Goal: Task Accomplishment & Management: Manage account settings

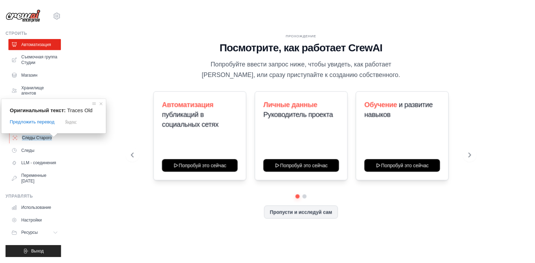
scroll to position [6, 0]
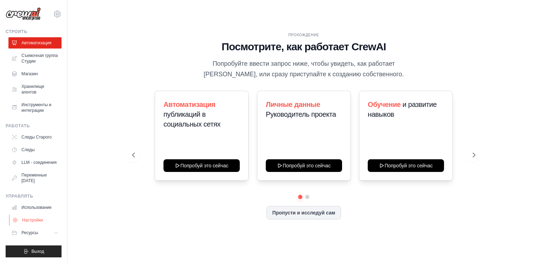
click at [38, 222] on ya-tr-span "Настройки" at bounding box center [32, 220] width 21 height 6
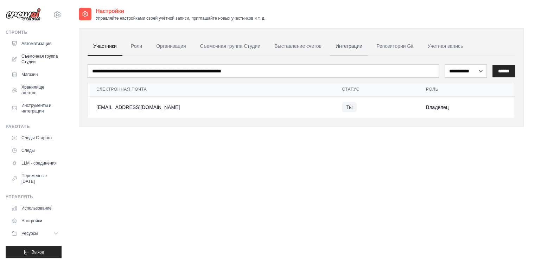
click at [350, 42] on link "Интеграции" at bounding box center [349, 46] width 38 height 19
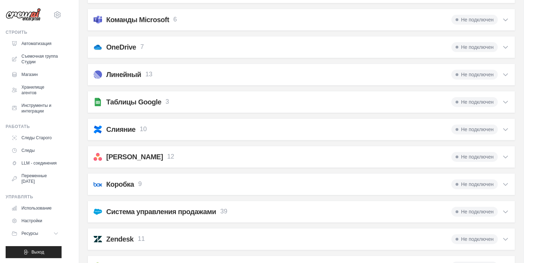
scroll to position [528, 0]
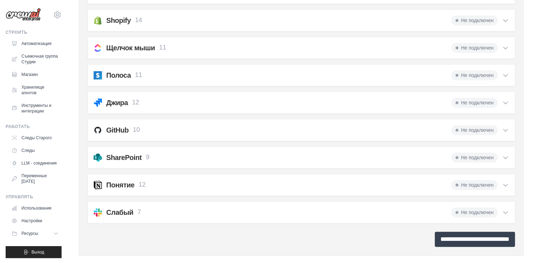
click at [471, 238] on input "**********" at bounding box center [475, 239] width 80 height 15
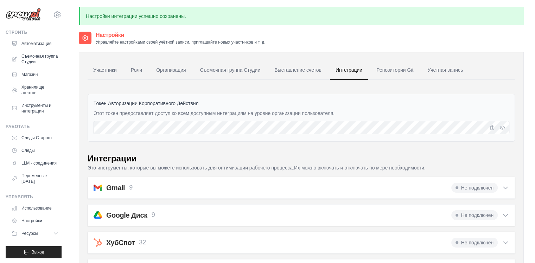
scroll to position [35, 0]
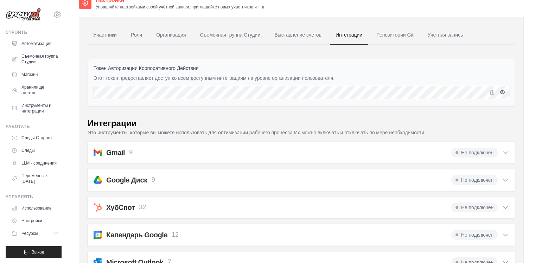
click at [501, 90] on icon "button" at bounding box center [502, 92] width 6 height 6
click at [504, 93] on icon "button" at bounding box center [502, 92] width 5 height 4
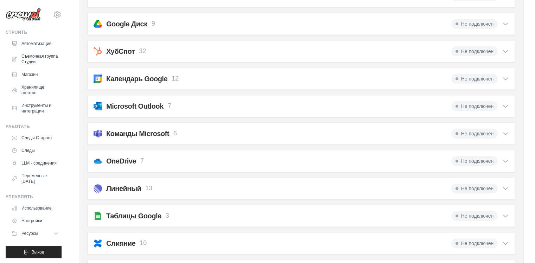
scroll to position [101, 0]
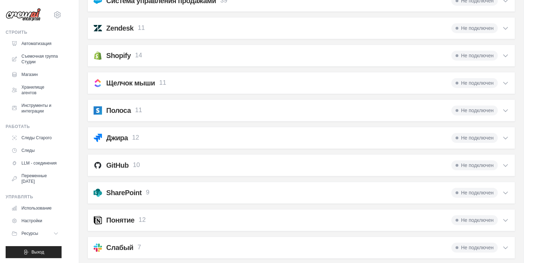
scroll to position [559, 0]
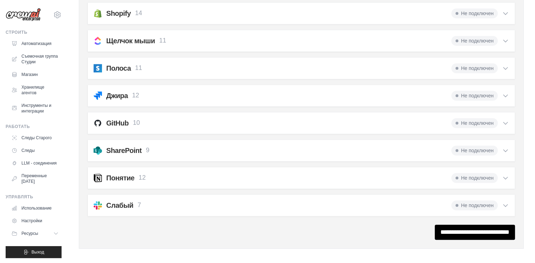
click at [487, 201] on span "Не подключен" at bounding box center [474, 205] width 46 height 10
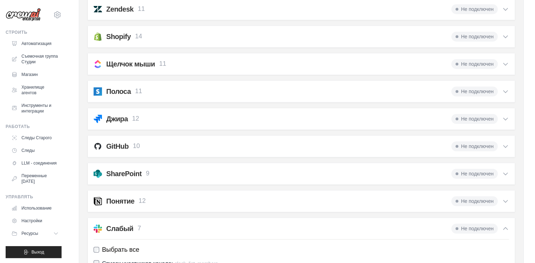
scroll to position [504, 0]
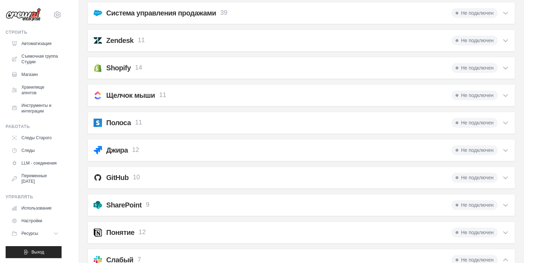
click at [503, 256] on icon at bounding box center [505, 259] width 7 height 7
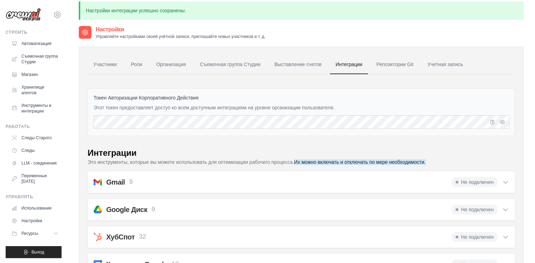
scroll to position [0, 0]
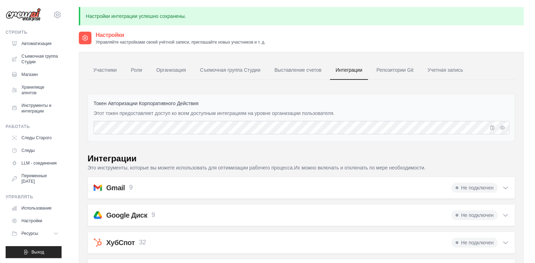
click at [479, 188] on ya-tr-span "Не подключен" at bounding box center [477, 187] width 32 height 7
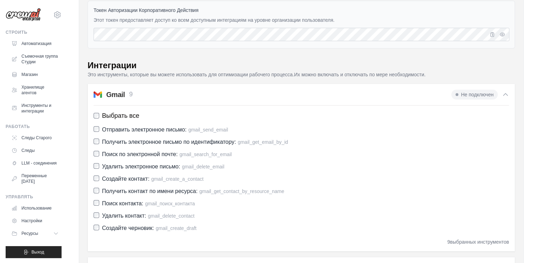
scroll to position [70, 0]
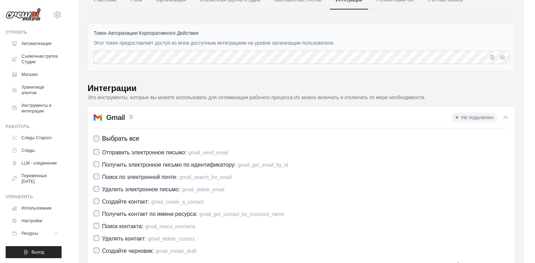
click at [120, 115] on ya-tr-span "Gmail" at bounding box center [115, 118] width 19 height 8
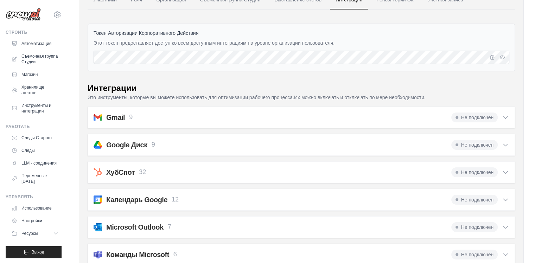
click at [505, 117] on icon at bounding box center [505, 117] width 7 height 7
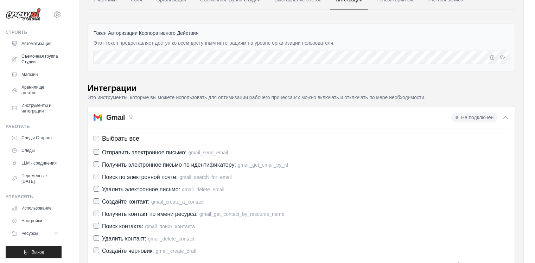
click at [505, 117] on icon at bounding box center [505, 117] width 7 height 7
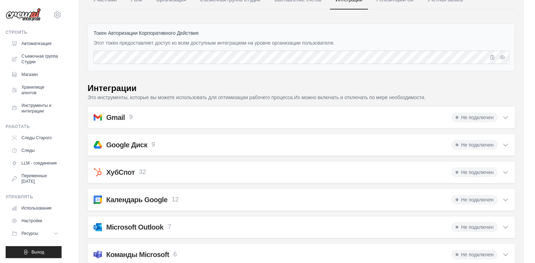
click at [466, 109] on div "Gmail 9 Не подключен Выбрать все Отправить электронное письмо: gmail_send_email…" at bounding box center [301, 118] width 427 height 22
click at [465, 116] on ya-tr-span "Не подключен" at bounding box center [477, 117] width 32 height 7
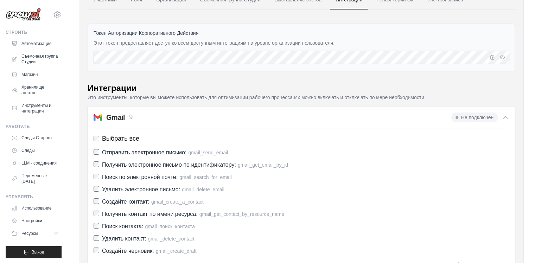
click at [465, 116] on ya-tr-span "Не подключен" at bounding box center [477, 117] width 32 height 7
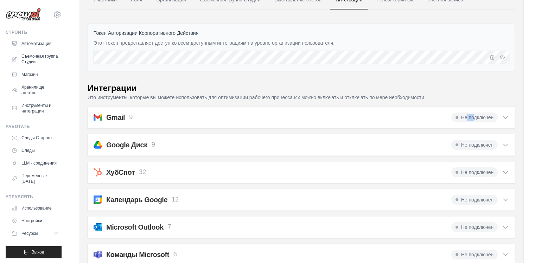
click at [465, 116] on ya-tr-span "Не подключен" at bounding box center [477, 117] width 32 height 7
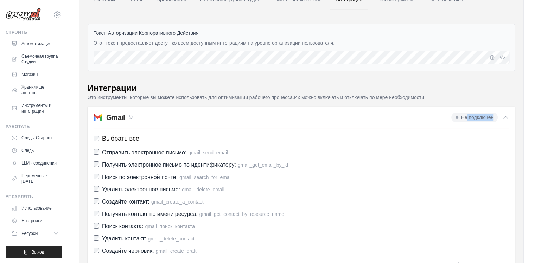
click at [465, 116] on ya-tr-span "Не подключен" at bounding box center [477, 117] width 32 height 7
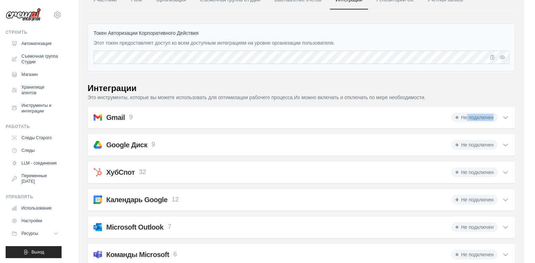
click at [465, 116] on ya-tr-span "Не подключен" at bounding box center [477, 117] width 32 height 7
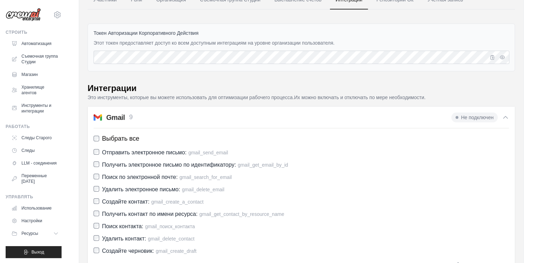
click at [416, 87] on div "Интеграции" at bounding box center [301, 88] width 427 height 11
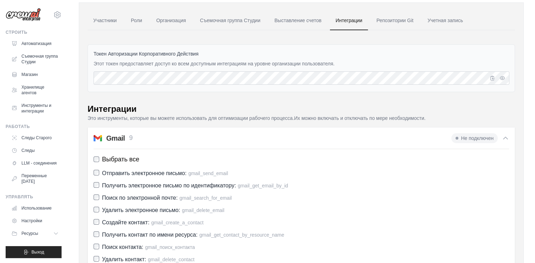
scroll to position [0, 0]
